Goal: Task Accomplishment & Management: Complete application form

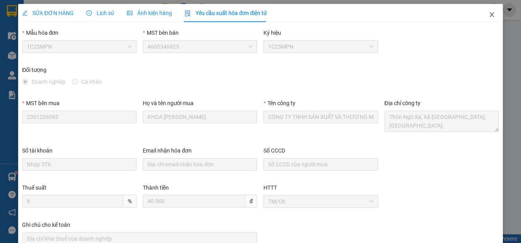
click at [490, 13] on span "Close" at bounding box center [492, 15] width 22 height 22
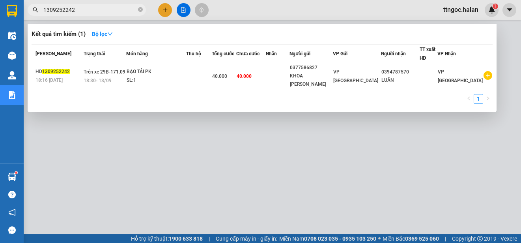
drag, startPoint x: 82, startPoint y: 10, endPoint x: 62, endPoint y: 9, distance: 19.7
click at [62, 9] on input "1309252242" at bounding box center [89, 10] width 93 height 9
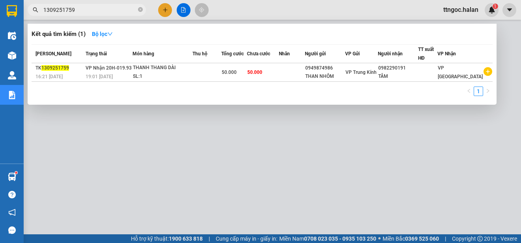
type input "1309251759"
click at [70, 71] on div "TK 1309251759" at bounding box center [60, 68] width 48 height 8
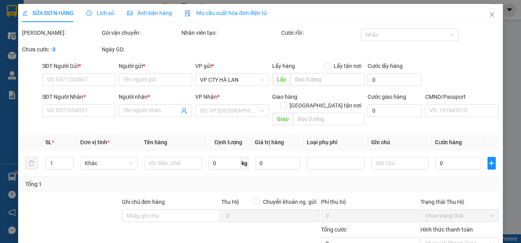
type input "0949874986"
type input "THAN NHÔM"
type input "0982290191"
type input "TÂM"
type input "50.000"
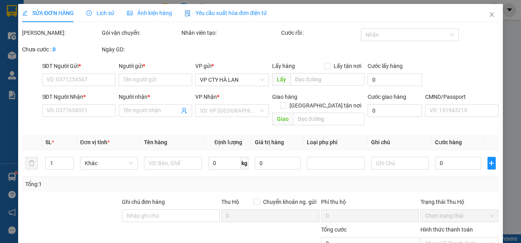
type input "50.000"
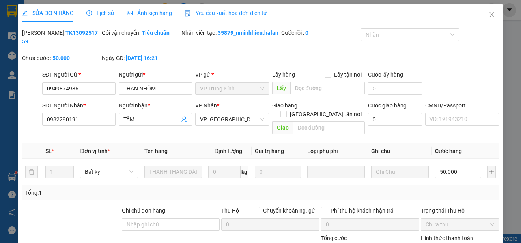
click at [248, 15] on span "Yêu cầu xuất hóa đơn điện tử" at bounding box center [226, 13] width 82 height 6
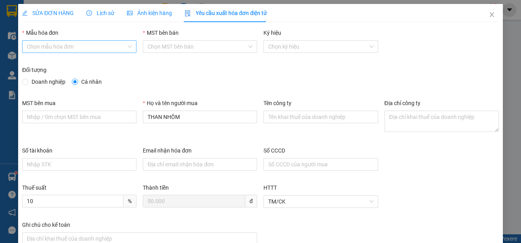
click at [89, 43] on input "Mẫu hóa đơn" at bounding box center [76, 47] width 99 height 12
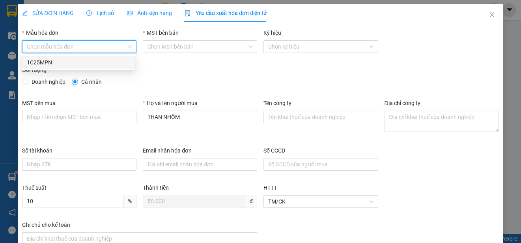
click at [43, 64] on div "1C25MPN" at bounding box center [78, 62] width 103 height 9
type input "8"
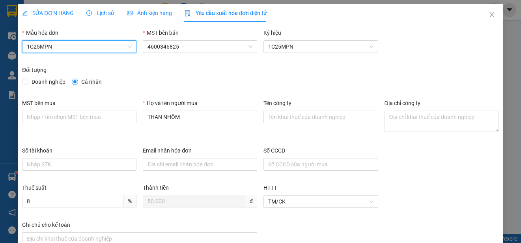
click at [40, 80] on span "Doanh nghiệp" at bounding box center [48, 81] width 40 height 9
click at [28, 80] on input "Doanh nghiệp" at bounding box center [25, 82] width 6 height 6
radio input "true"
radio input "false"
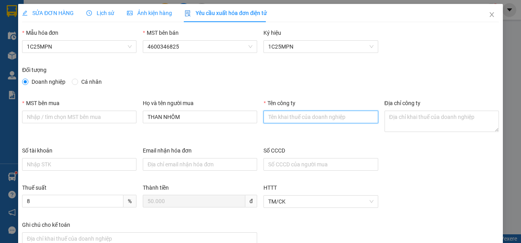
click at [286, 117] on input "Tên công ty" at bounding box center [321, 117] width 114 height 13
paste input "CÔNG TY TNHH SẢN XUẤT VÀ THƯƠNG MẠI NST TECH"
type input "CÔNG TY TNHH SẢN XUẤT VÀ THƯƠNG MẠI NST TECH"
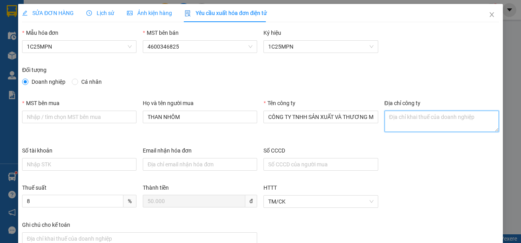
click at [406, 118] on textarea "Địa chỉ công ty" at bounding box center [442, 121] width 114 height 21
paste textarea "Tổ dân phố [GEOGRAPHIC_DATA], [GEOGRAPHIC_DATA], [GEOGRAPHIC_DATA], [GEOGRAPHIC…"
type textarea "Tổ dân phố [GEOGRAPHIC_DATA], [GEOGRAPHIC_DATA], [GEOGRAPHIC_DATA], [GEOGRAPHIC…"
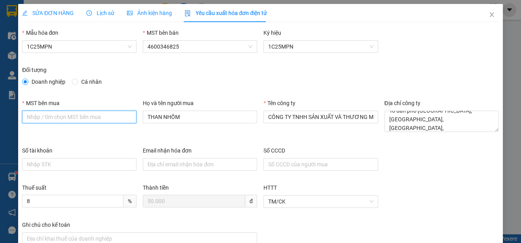
click at [58, 117] on input "MST bên mua" at bounding box center [79, 117] width 114 height 13
paste input "4601528779"
click at [26, 118] on input "4601528779" at bounding box center [79, 117] width 114 height 13
type input "4601528779"
click at [46, 9] on div "SỬA ĐƠN HÀNG" at bounding box center [48, 13] width 52 height 9
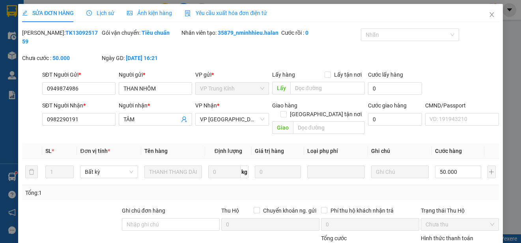
click at [222, 14] on span "Yêu cầu xuất hóa đơn điện tử" at bounding box center [226, 13] width 82 height 6
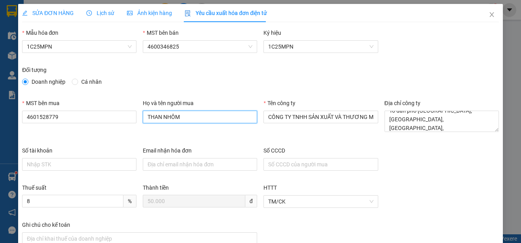
click at [173, 118] on input "THAN NHÔM" at bounding box center [200, 117] width 114 height 13
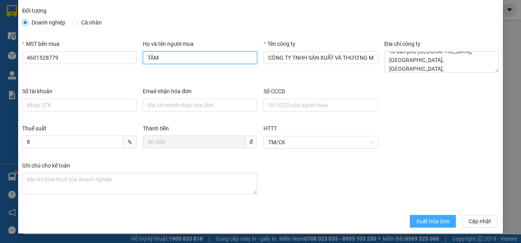
type input "TÂM"
click at [429, 220] on span "Xuất hóa đơn" at bounding box center [433, 221] width 34 height 9
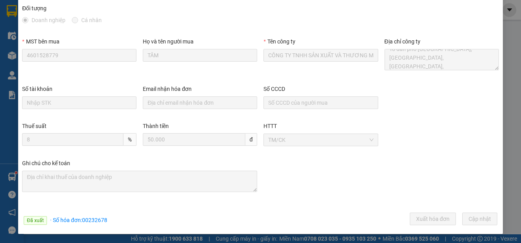
scroll to position [0, 0]
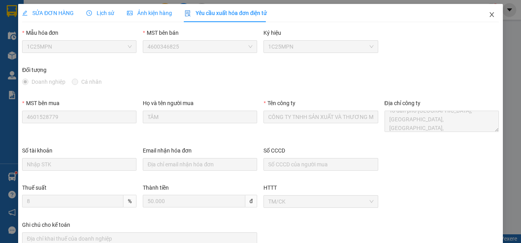
click at [489, 16] on icon "close" at bounding box center [492, 14] width 6 height 6
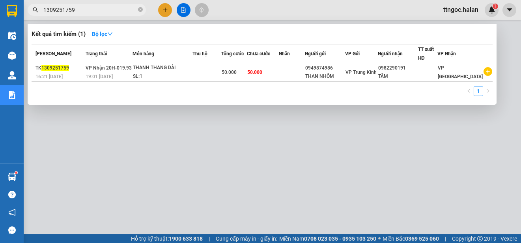
drag, startPoint x: 87, startPoint y: 11, endPoint x: 62, endPoint y: 11, distance: 25.7
click at [62, 11] on input "1309251759" at bounding box center [89, 10] width 93 height 9
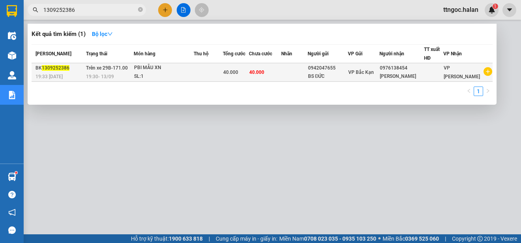
type input "1309252386"
click at [54, 69] on span "1309252386" at bounding box center [56, 68] width 28 height 6
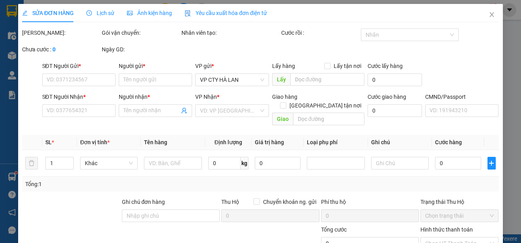
type input "0942047655"
type input "BS ĐỨC"
type input "0976138454"
type input "[PERSON_NAME]"
type input "40.000"
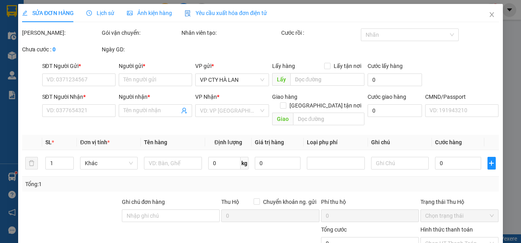
type input "40.000"
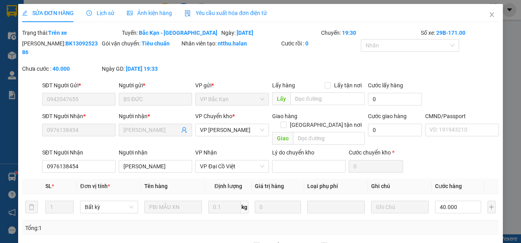
click at [234, 12] on span "Yêu cầu xuất hóa đơn điện tử" at bounding box center [226, 13] width 82 height 6
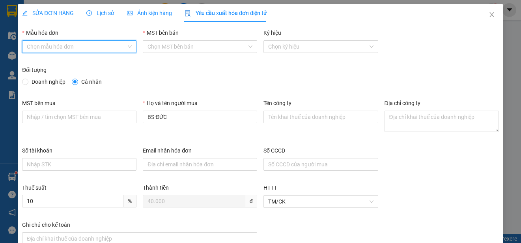
click at [95, 47] on input "Mẫu hóa đơn" at bounding box center [76, 47] width 99 height 12
click at [52, 62] on div "1C25MPN" at bounding box center [78, 62] width 103 height 9
type input "8"
click at [41, 79] on span "Doanh nghiệp" at bounding box center [48, 81] width 40 height 9
click at [28, 79] on input "Doanh nghiệp" at bounding box center [25, 82] width 6 height 6
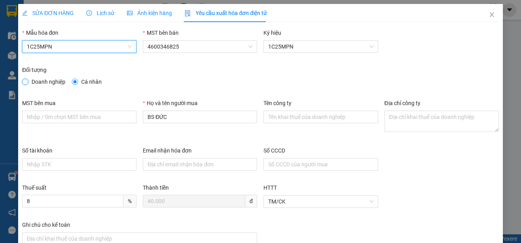
radio input "true"
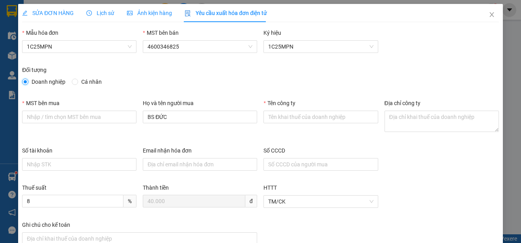
radio input "false"
click at [281, 119] on input "Tên công ty" at bounding box center [321, 117] width 114 height 13
paste input "CÔNG TY TNHH GENE SOLUTIONS LAB"
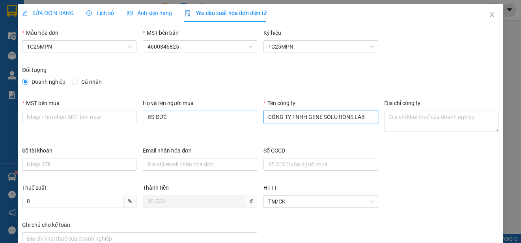
type input "CÔNG TY TNHH GENE SOLUTIONS LAB"
click at [183, 111] on input "BS ĐỨC" at bounding box center [200, 117] width 114 height 13
click at [183, 112] on input "BS ĐỨC" at bounding box center [200, 117] width 114 height 13
paste input "CÔNG TY TNHH GENE SOLUTIONS LAB"
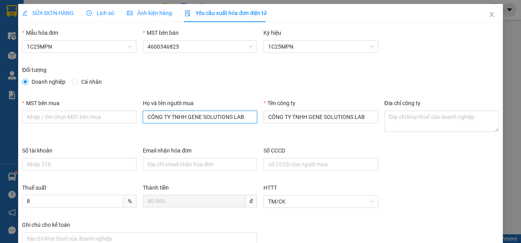
type input "CÔNG TY TNHH GENE SOLUTIONS LAB"
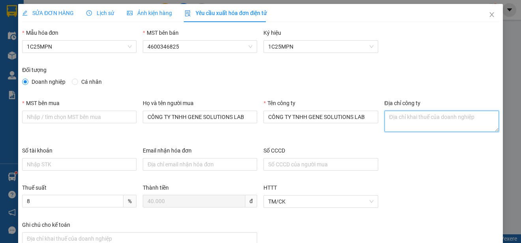
click at [399, 116] on textarea "Địa chỉ công ty" at bounding box center [442, 121] width 114 height 21
paste textarea "Tầng 3, phòng 301, Tòa nhà WMC, [STREET_ADDRESS] Nam"
type textarea "Tầng 3, phòng 301, Tòa nhà WMC, [STREET_ADDRESS] Nam"
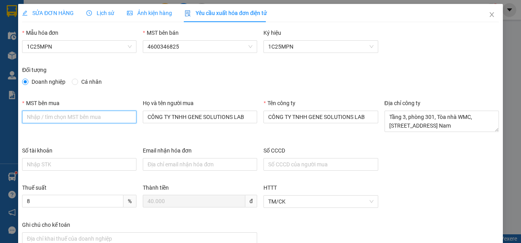
click at [37, 116] on input "MST bên mua" at bounding box center [79, 117] width 114 height 13
paste input "0315977568"
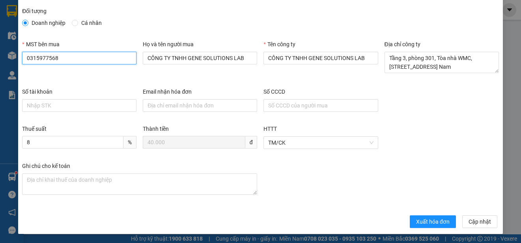
scroll to position [59, 0]
type input "0315977568"
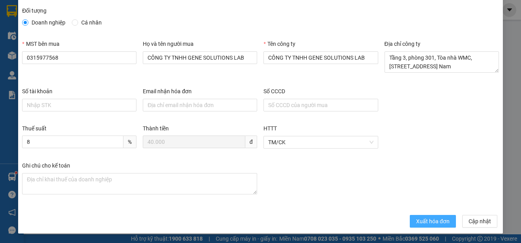
click at [422, 220] on span "Xuất hóa đơn" at bounding box center [433, 221] width 34 height 9
